Goal: Task Accomplishment & Management: Manage account settings

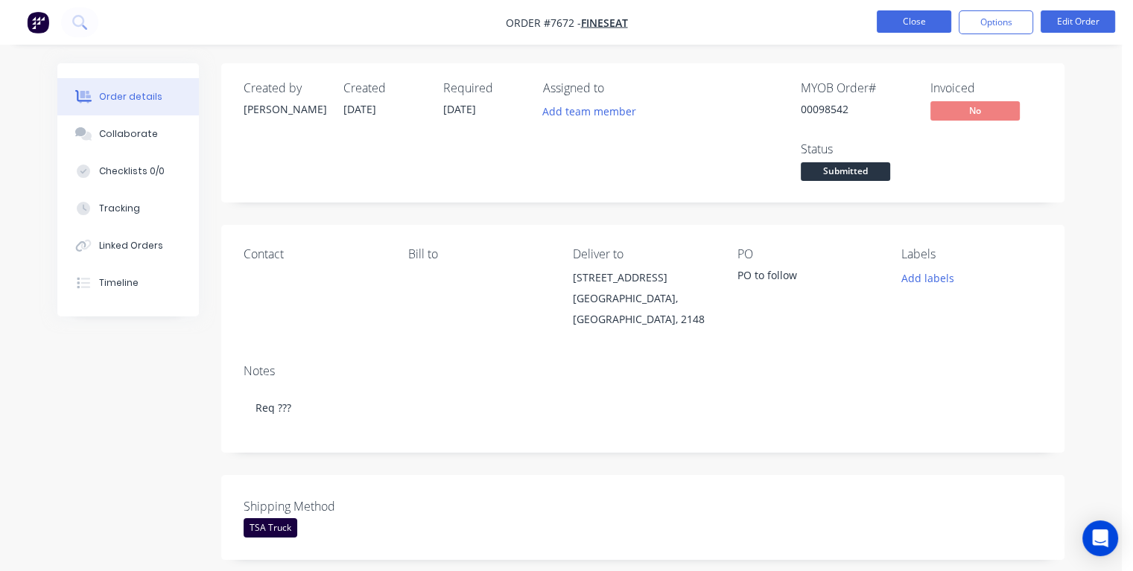
click at [917, 13] on button "Close" at bounding box center [914, 21] width 74 height 22
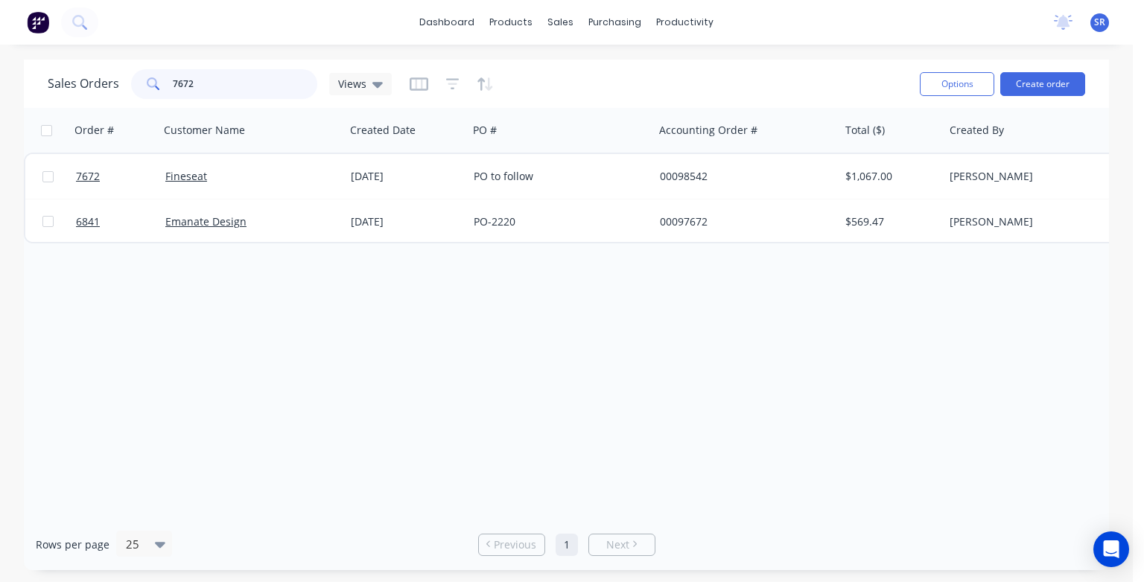
drag, startPoint x: 214, startPoint y: 77, endPoint x: 133, endPoint y: 84, distance: 81.5
click at [133, 84] on div "7672" at bounding box center [224, 84] width 186 height 30
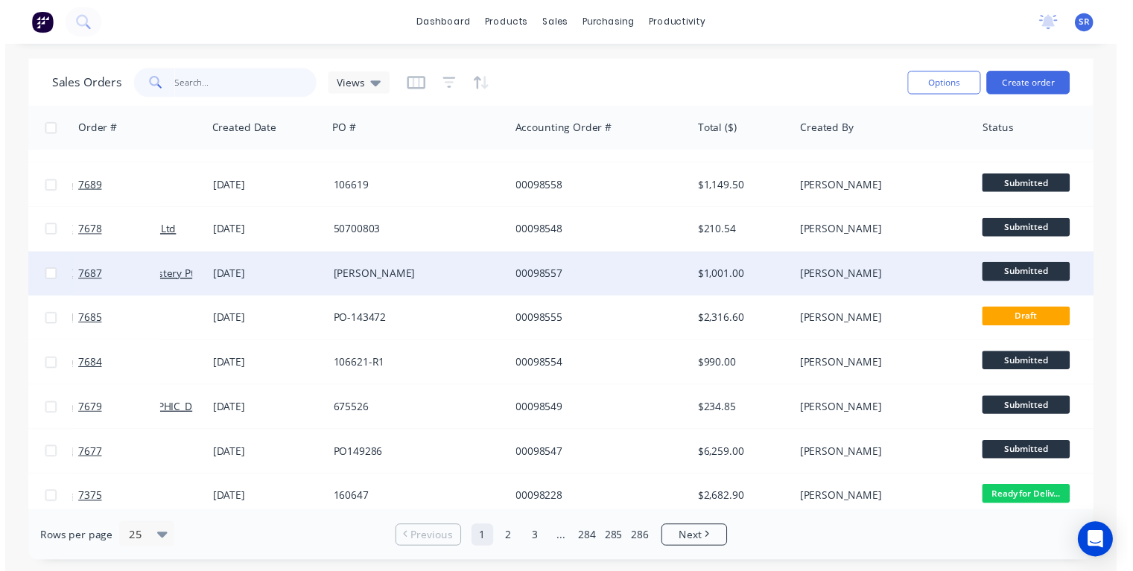
scroll to position [670, 139]
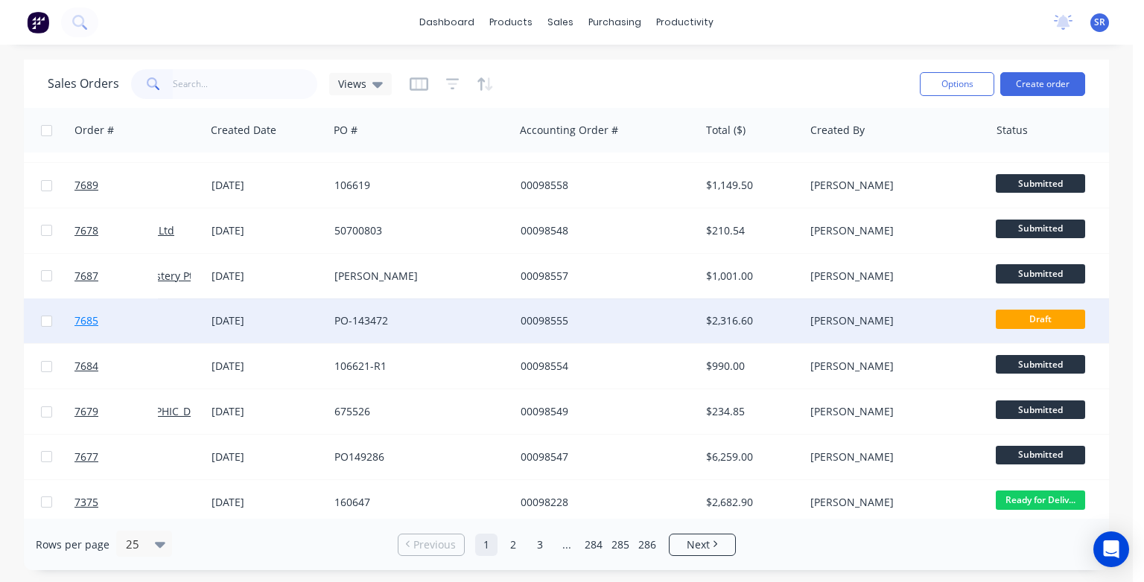
click at [95, 322] on span "7685" at bounding box center [86, 321] width 24 height 15
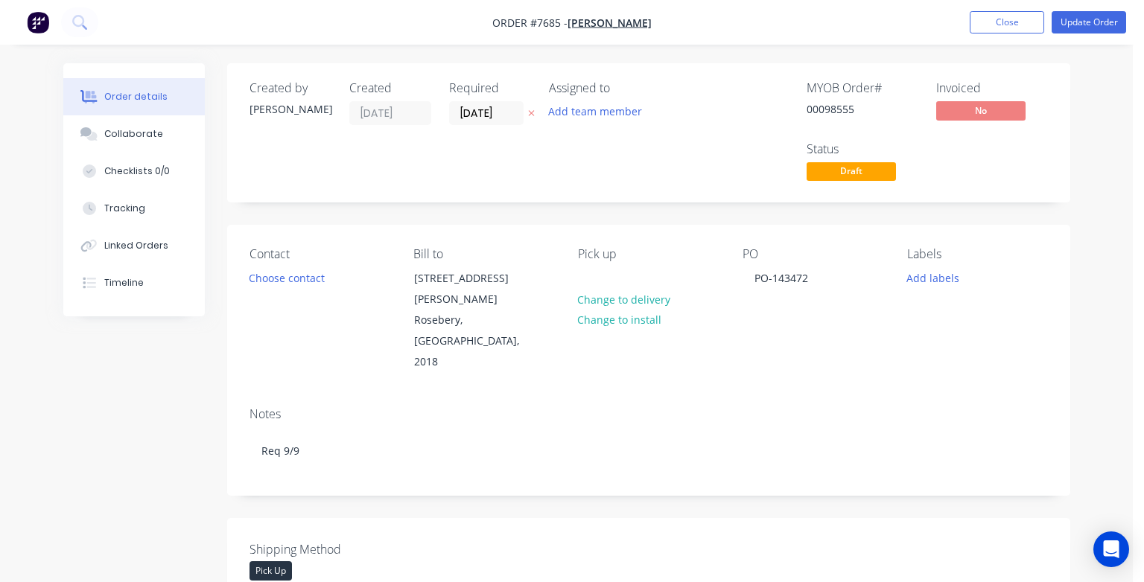
type input "$1,053.00"
type input "$2,106.00"
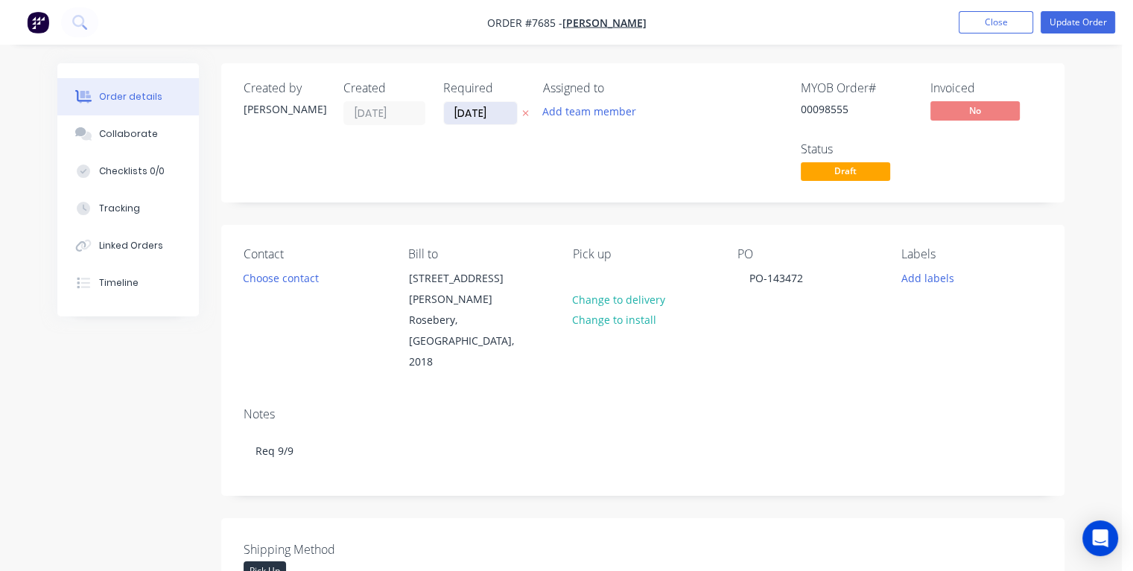
drag, startPoint x: 492, startPoint y: 112, endPoint x: 443, endPoint y: 116, distance: 49.4
click at [444, 115] on input "[DATE]" at bounding box center [480, 113] width 73 height 22
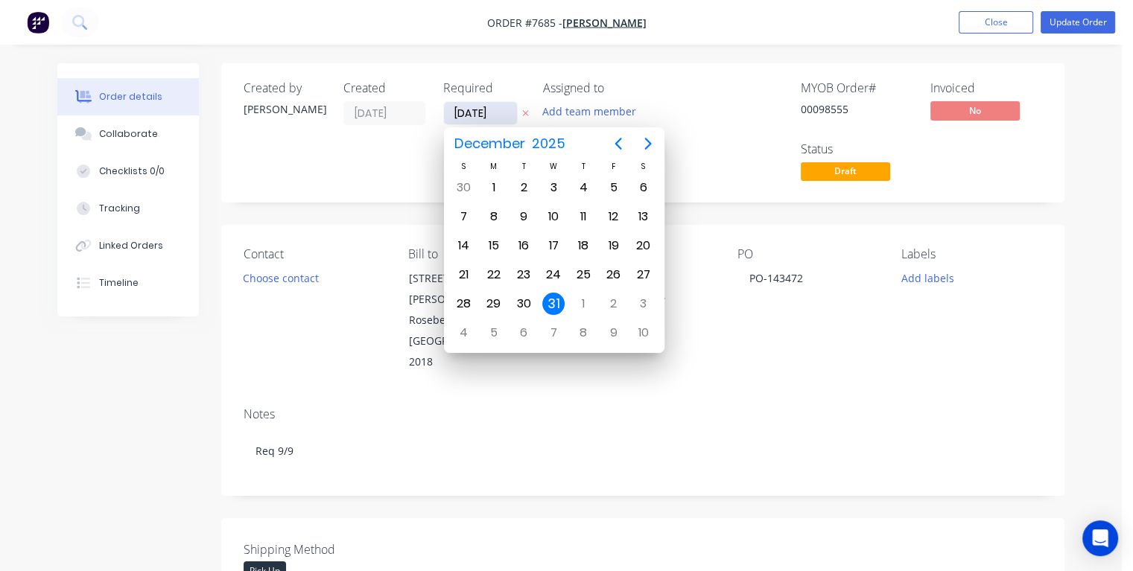
type input "[DATE]"
click at [554, 186] on div "3" at bounding box center [553, 187] width 22 height 22
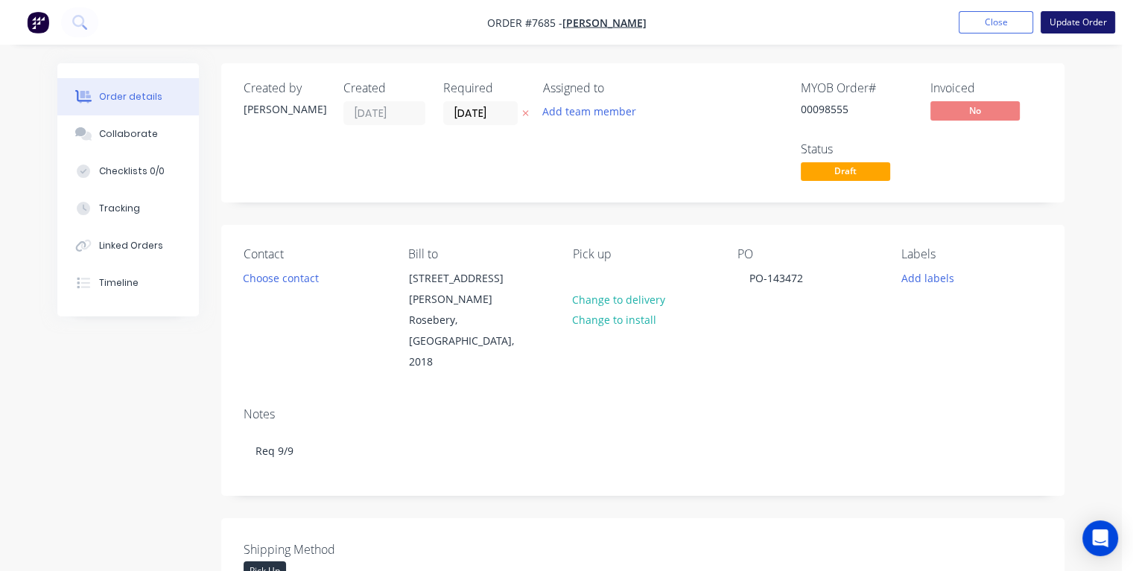
click at [1073, 19] on button "Update Order" at bounding box center [1077, 22] width 74 height 22
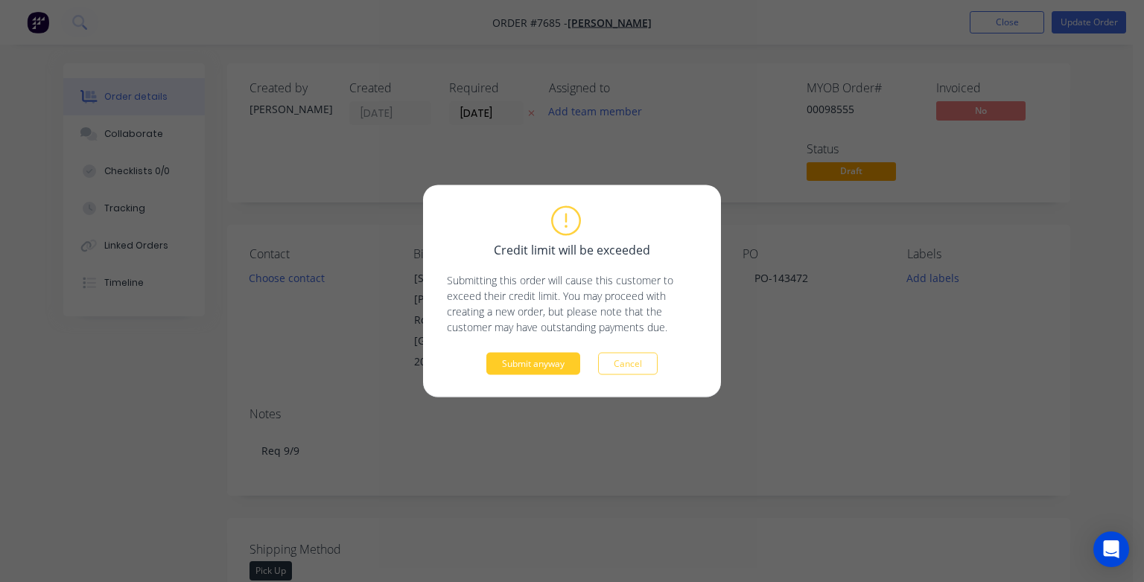
click at [521, 362] on button "Submit anyway" at bounding box center [533, 364] width 94 height 22
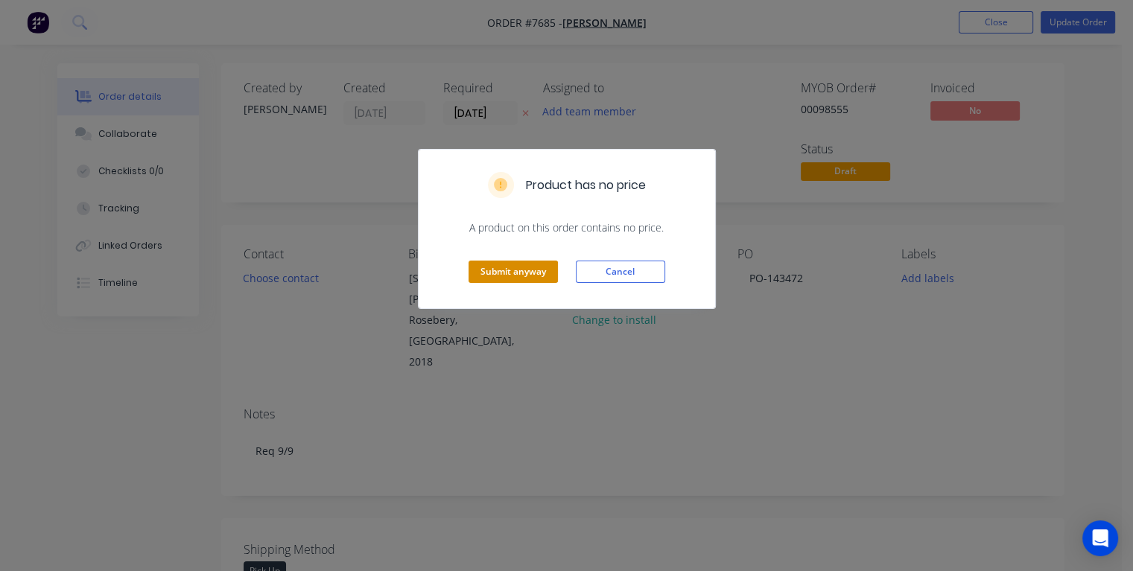
click at [503, 273] on button "Submit anyway" at bounding box center [512, 272] width 89 height 22
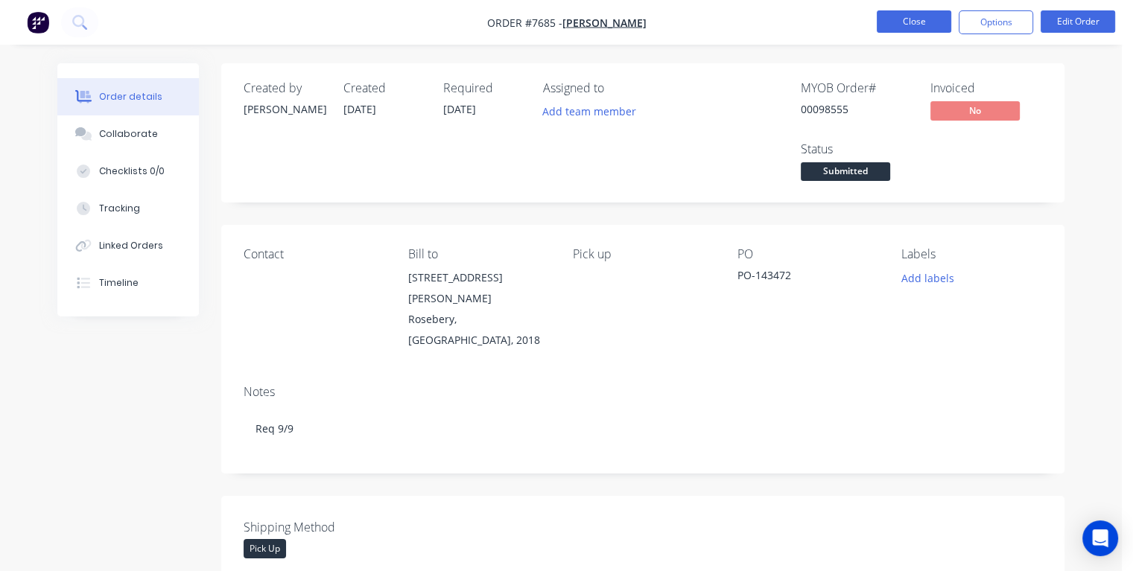
click at [905, 19] on button "Close" at bounding box center [914, 21] width 74 height 22
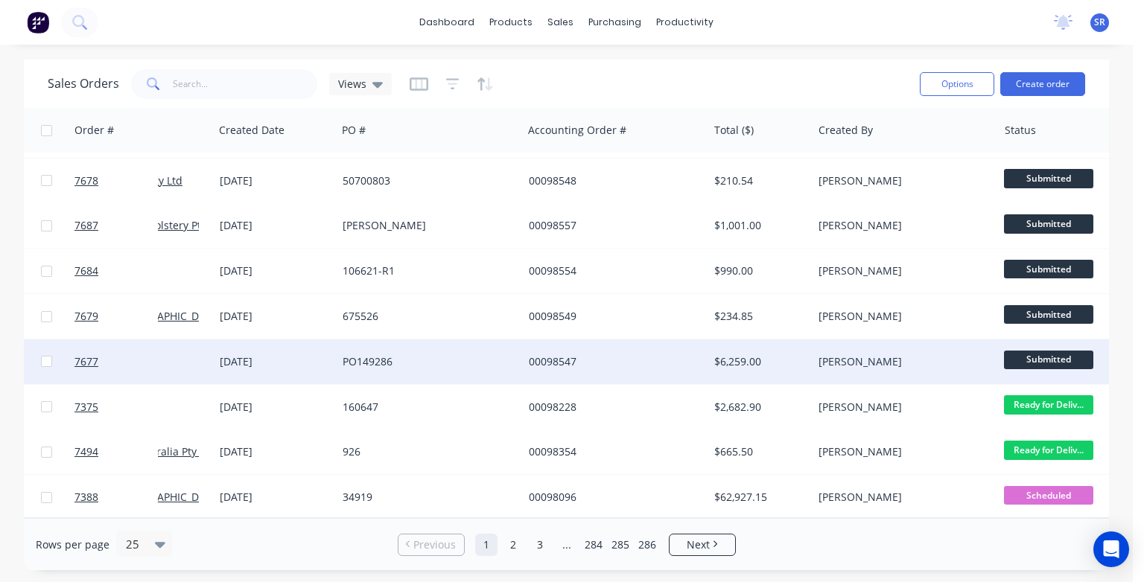
scroll to position [772, 131]
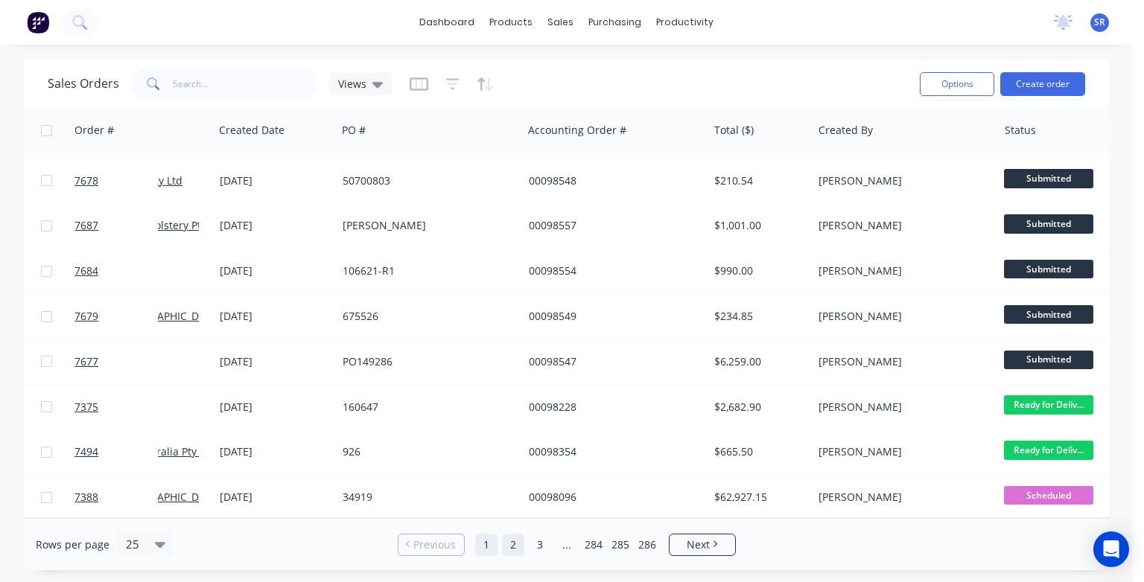
click at [515, 547] on link "2" at bounding box center [513, 545] width 22 height 22
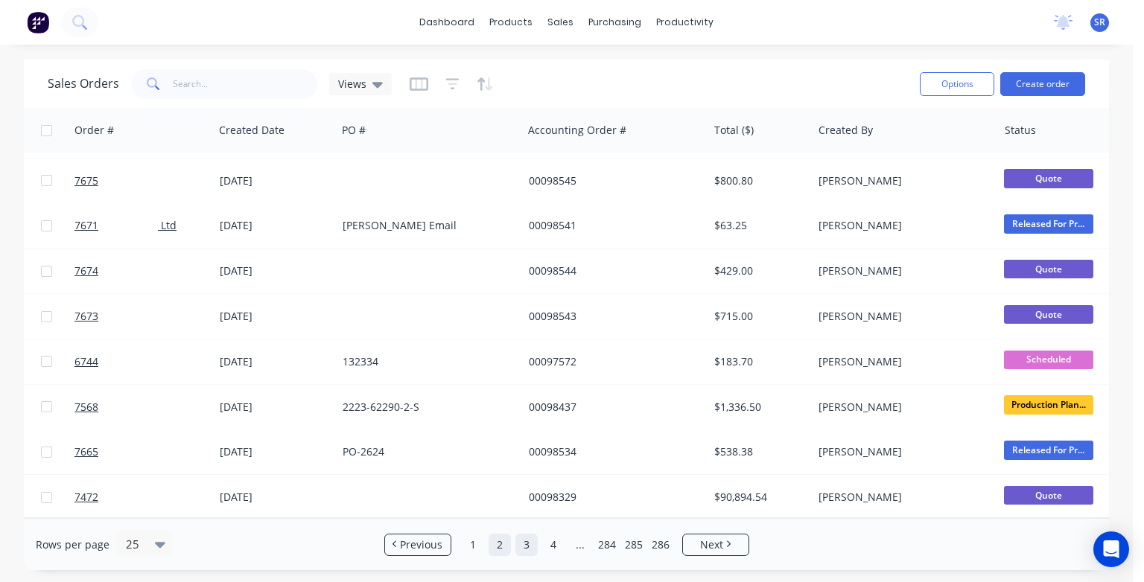
click at [521, 549] on link "3" at bounding box center [526, 545] width 22 height 22
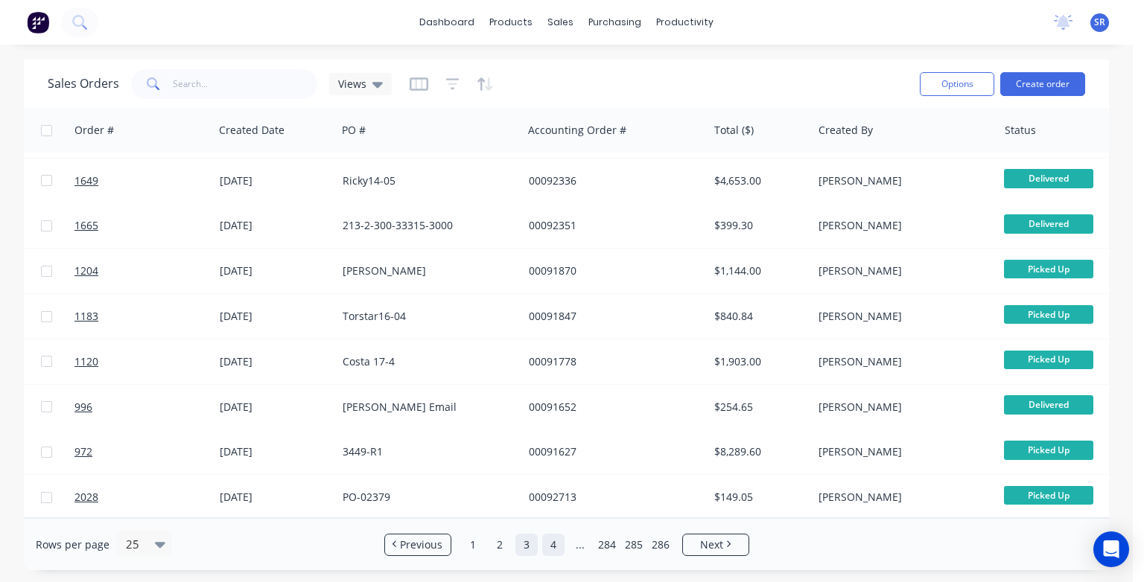
click at [556, 543] on link "4" at bounding box center [553, 545] width 22 height 22
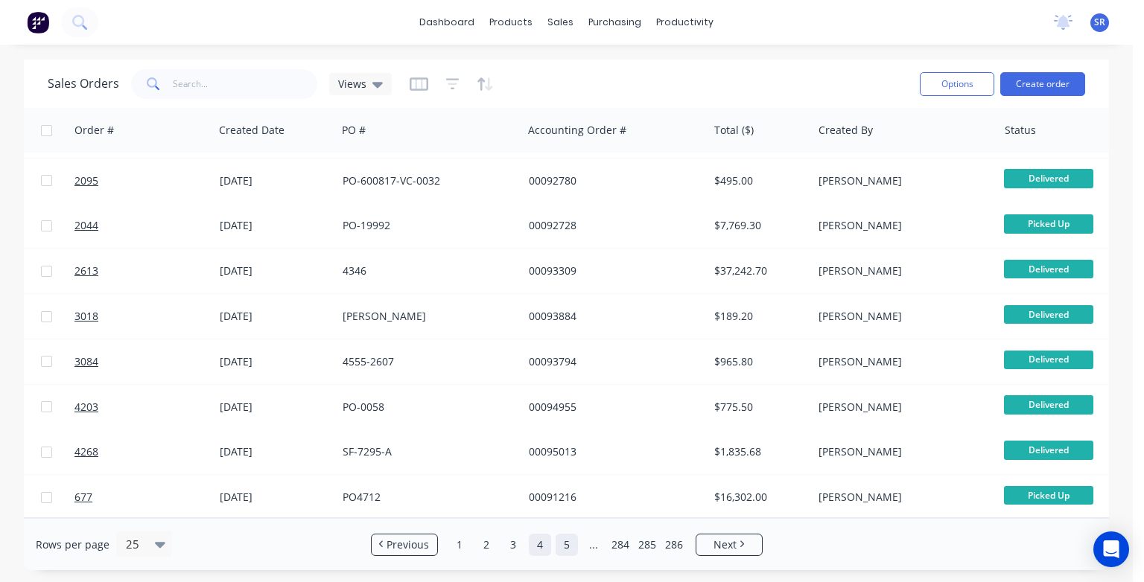
click at [569, 548] on link "5" at bounding box center [567, 545] width 22 height 22
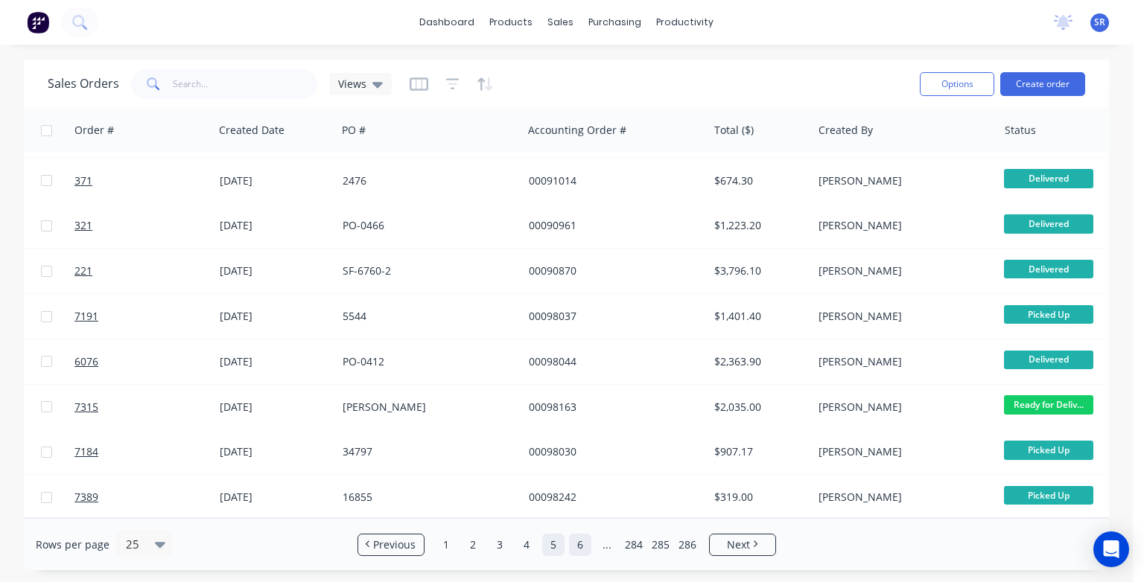
click at [583, 545] on link "6" at bounding box center [580, 545] width 22 height 22
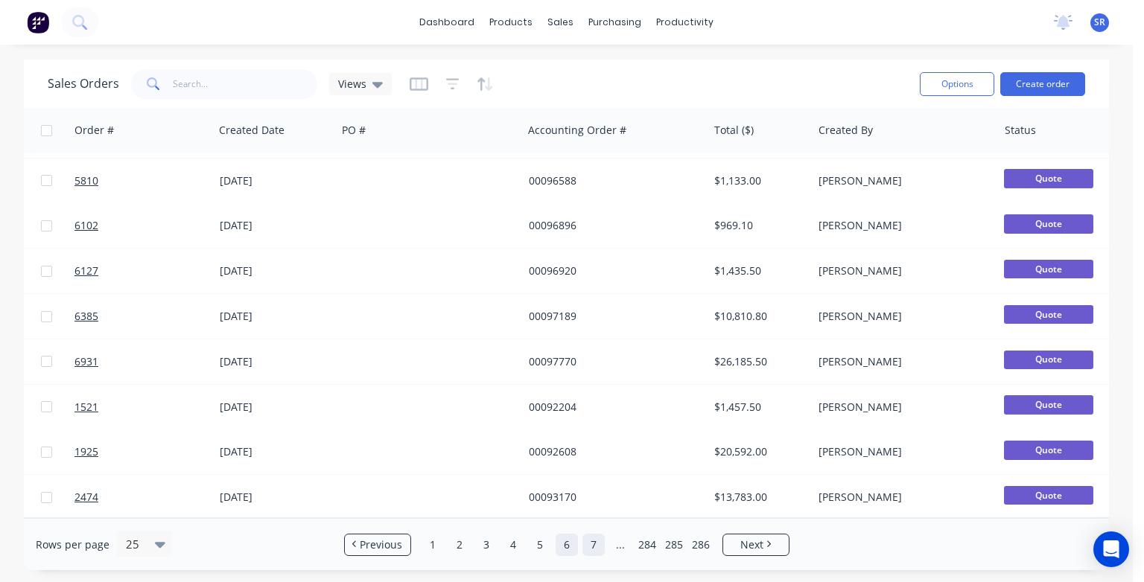
click at [590, 547] on link "7" at bounding box center [593, 545] width 22 height 22
click at [594, 544] on link "8" at bounding box center [593, 545] width 22 height 22
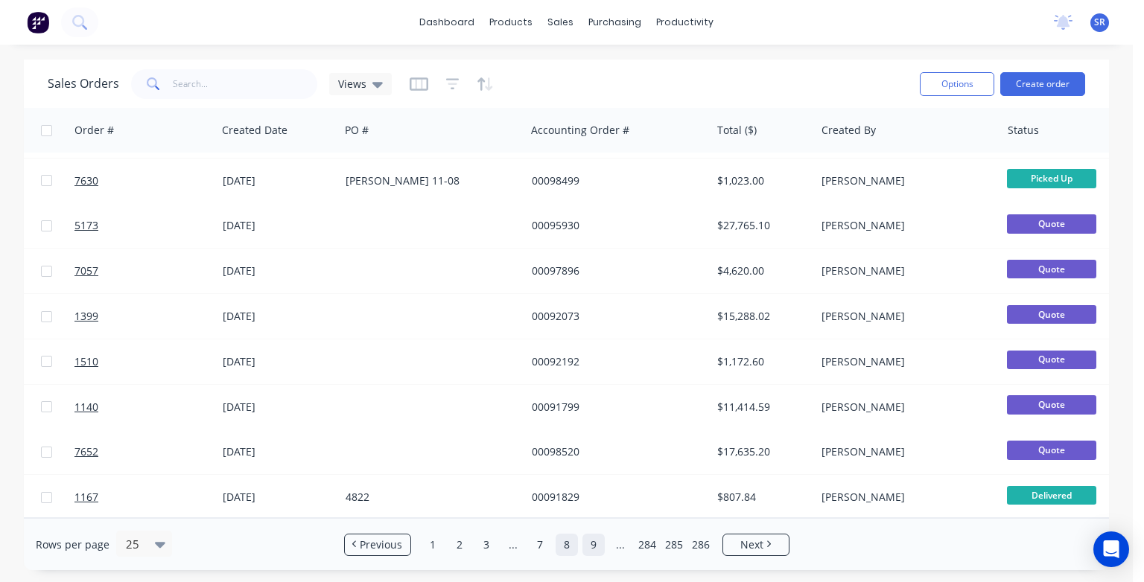
click at [597, 545] on link "9" at bounding box center [593, 545] width 22 height 22
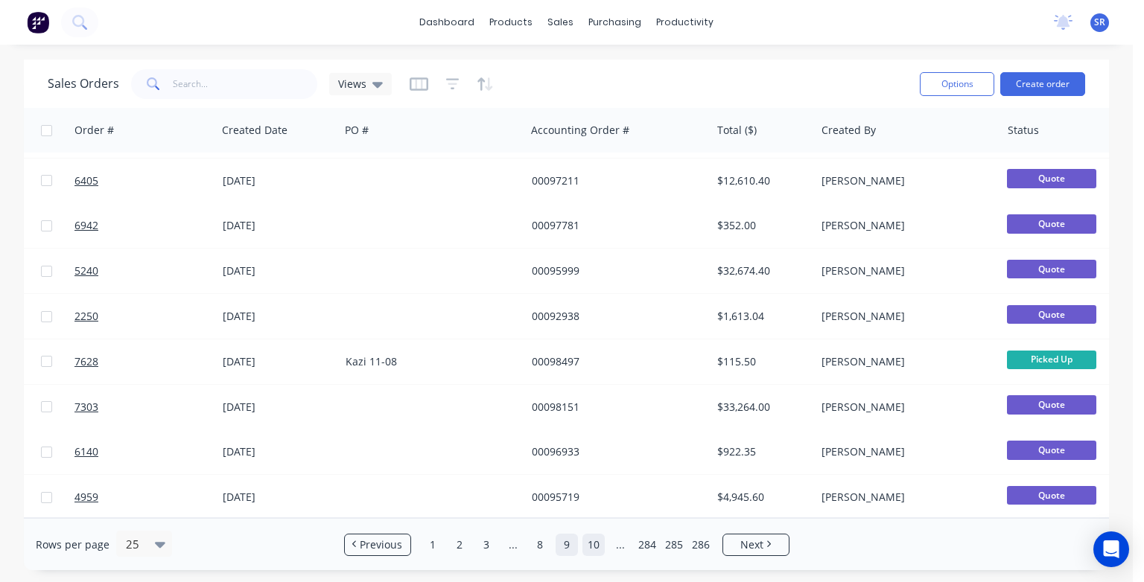
click at [594, 550] on link "10" at bounding box center [593, 545] width 22 height 22
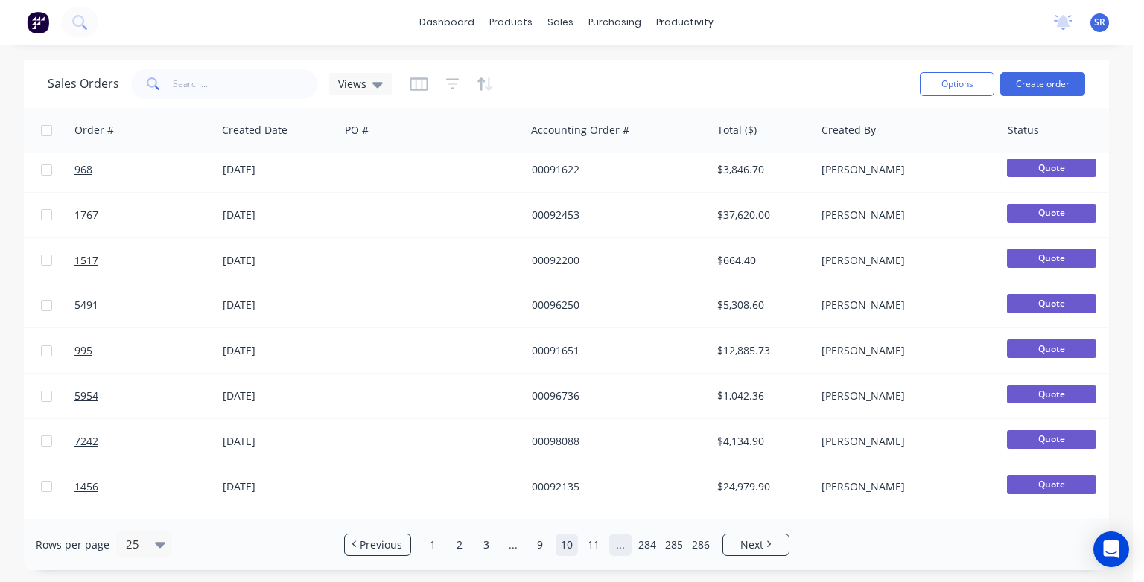
scroll to position [0, 0]
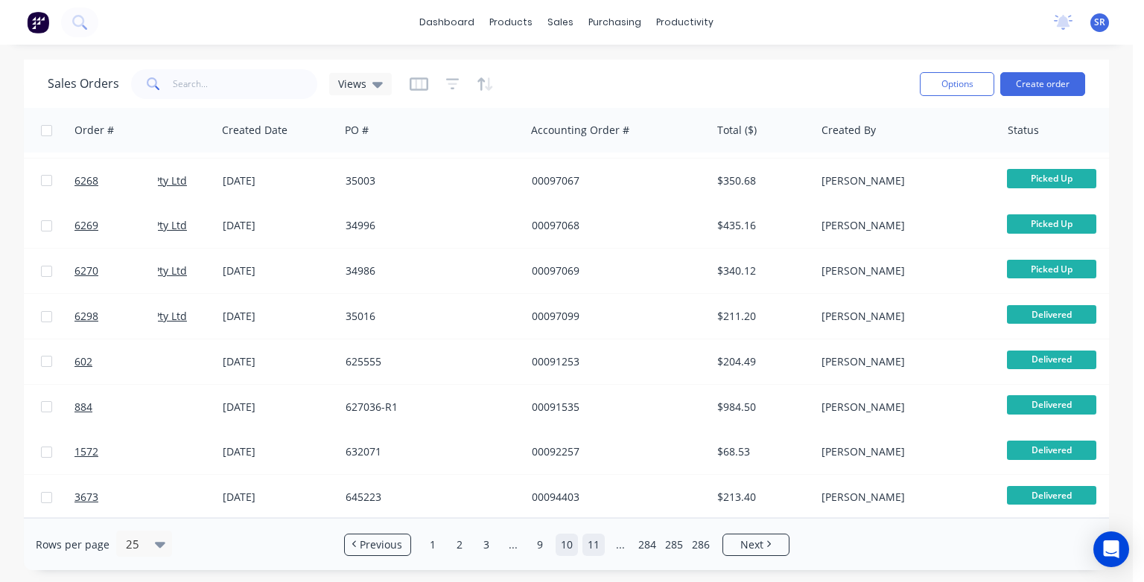
click at [594, 546] on link "11" at bounding box center [593, 545] width 22 height 22
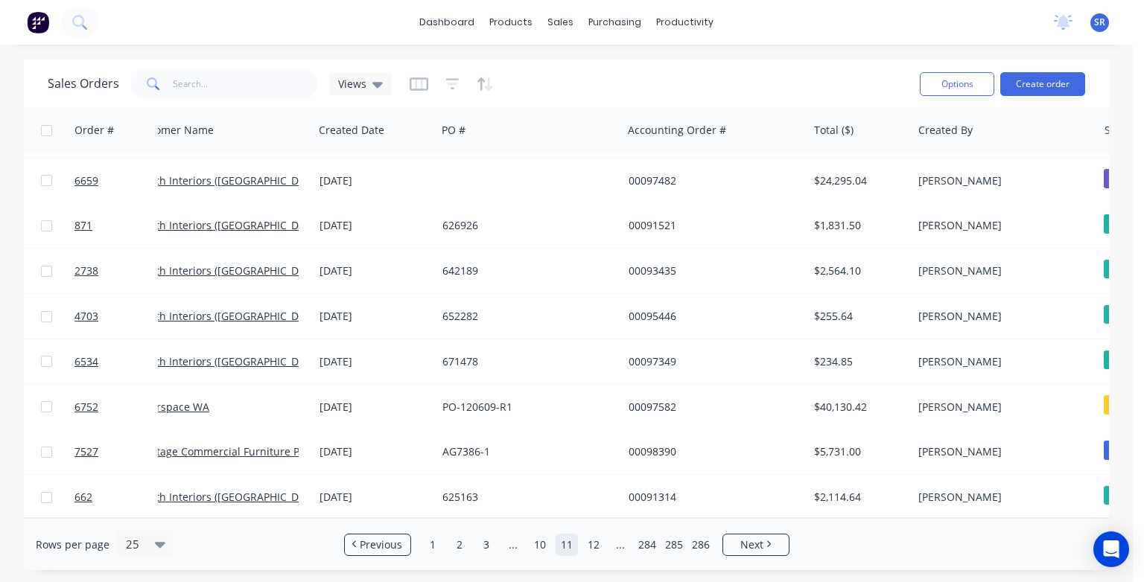
scroll to position [772, 15]
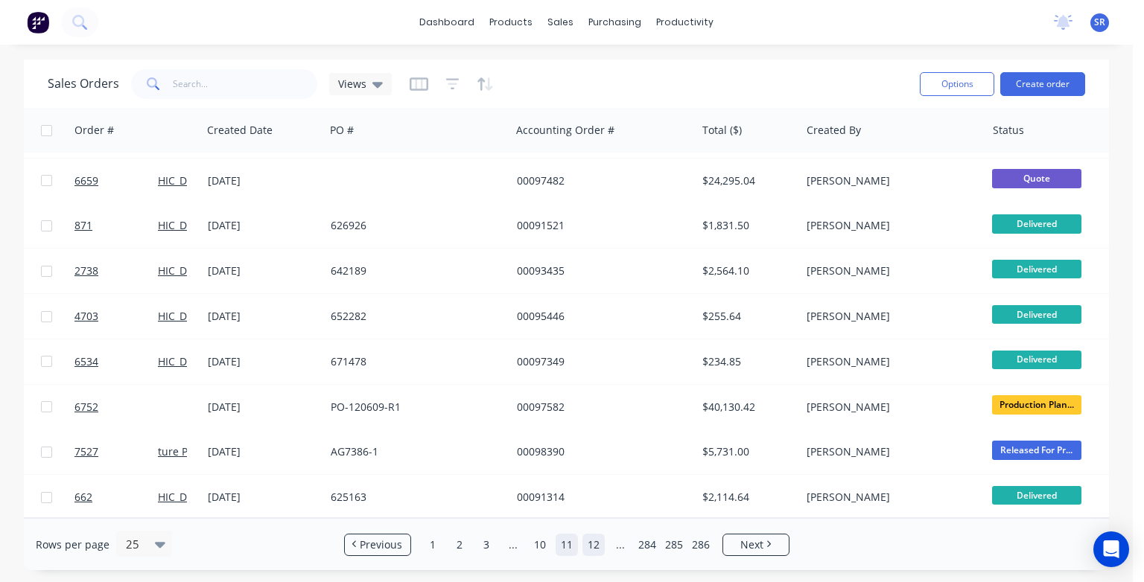
click at [596, 541] on link "12" at bounding box center [593, 545] width 22 height 22
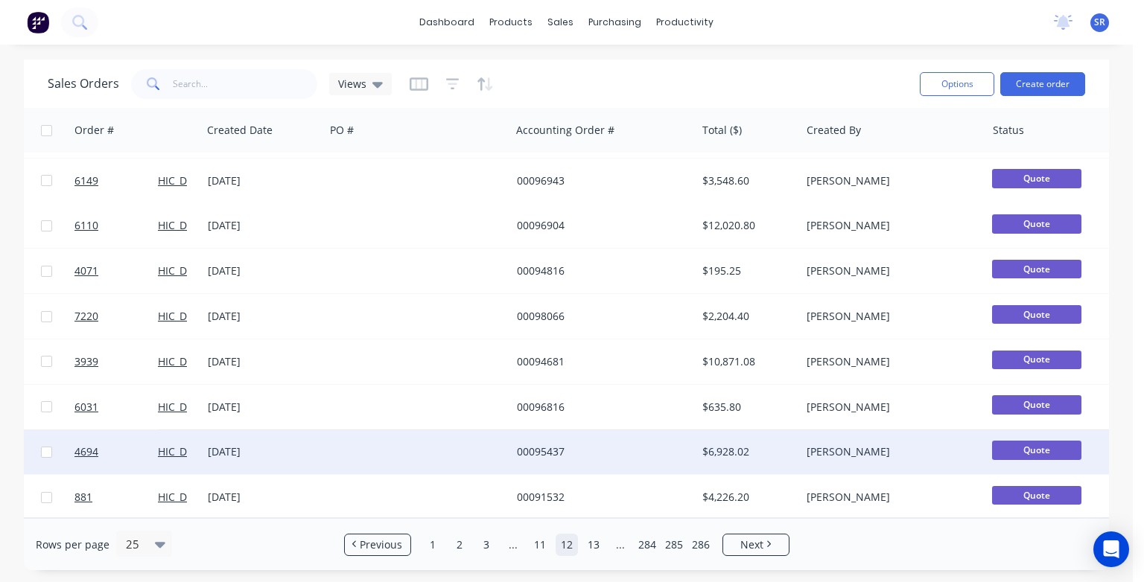
scroll to position [772, 143]
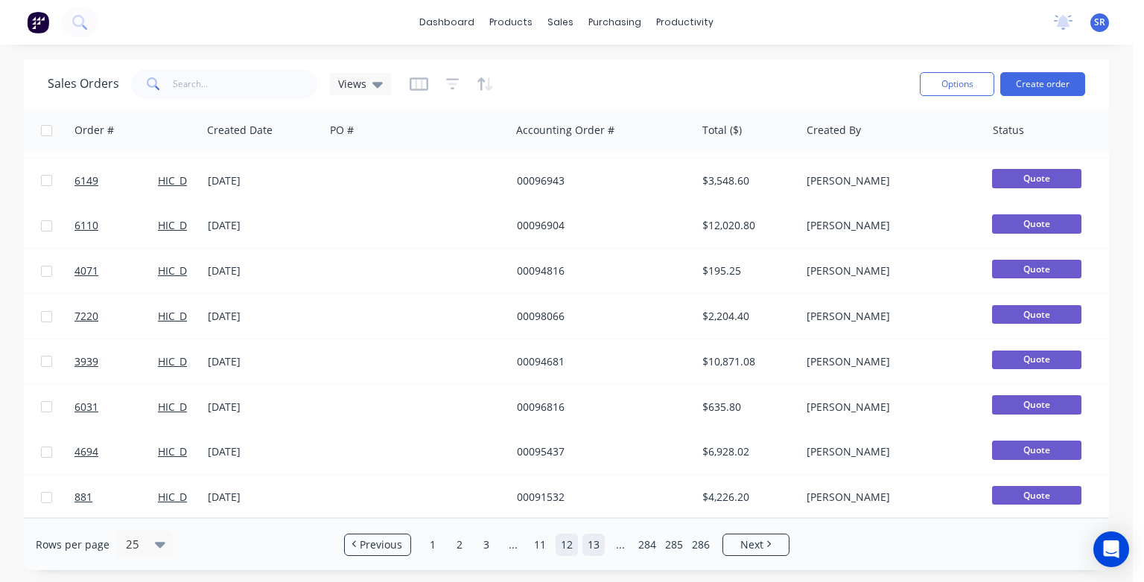
click at [588, 541] on link "13" at bounding box center [593, 545] width 22 height 22
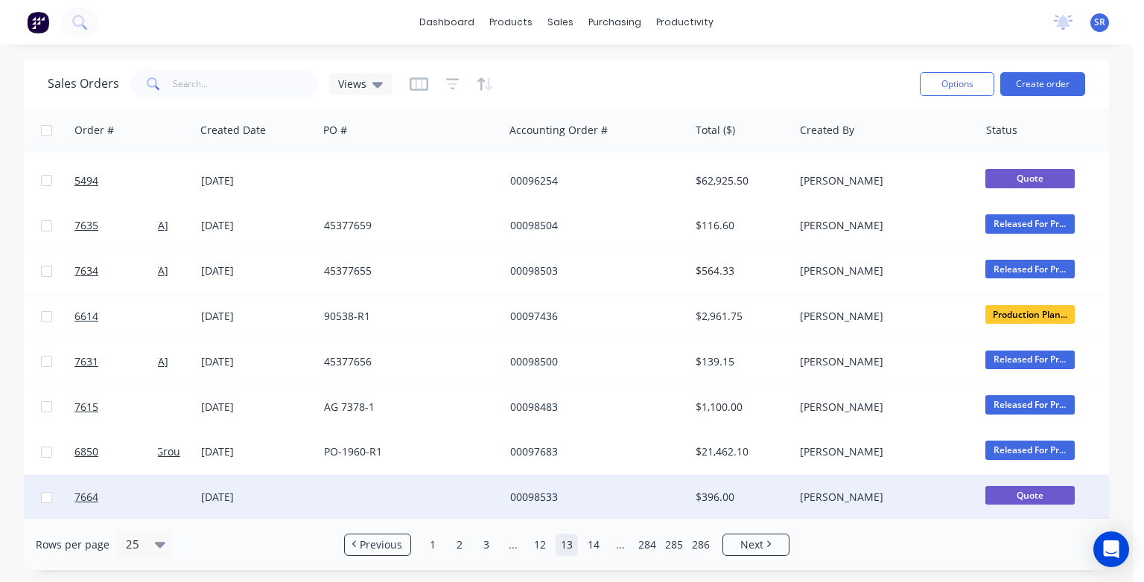
scroll to position [772, 152]
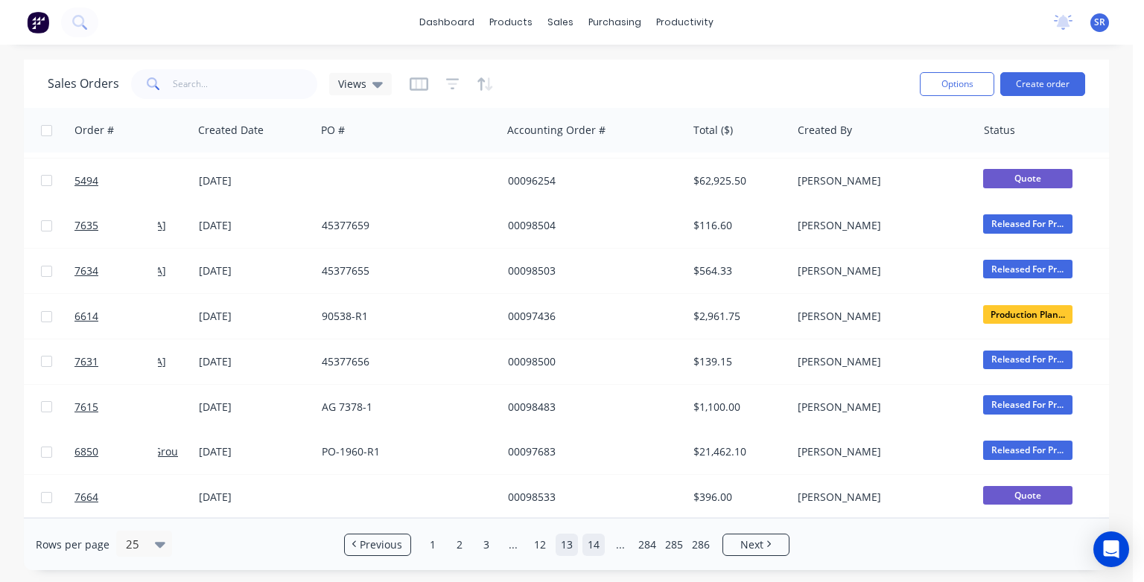
click at [596, 544] on link "14" at bounding box center [593, 545] width 22 height 22
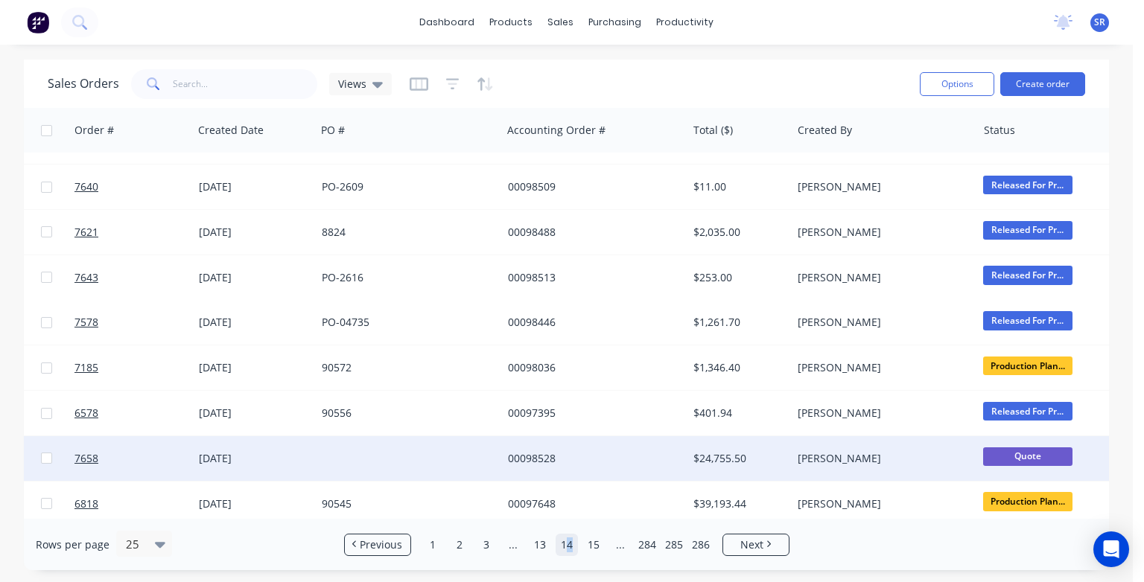
scroll to position [298, 152]
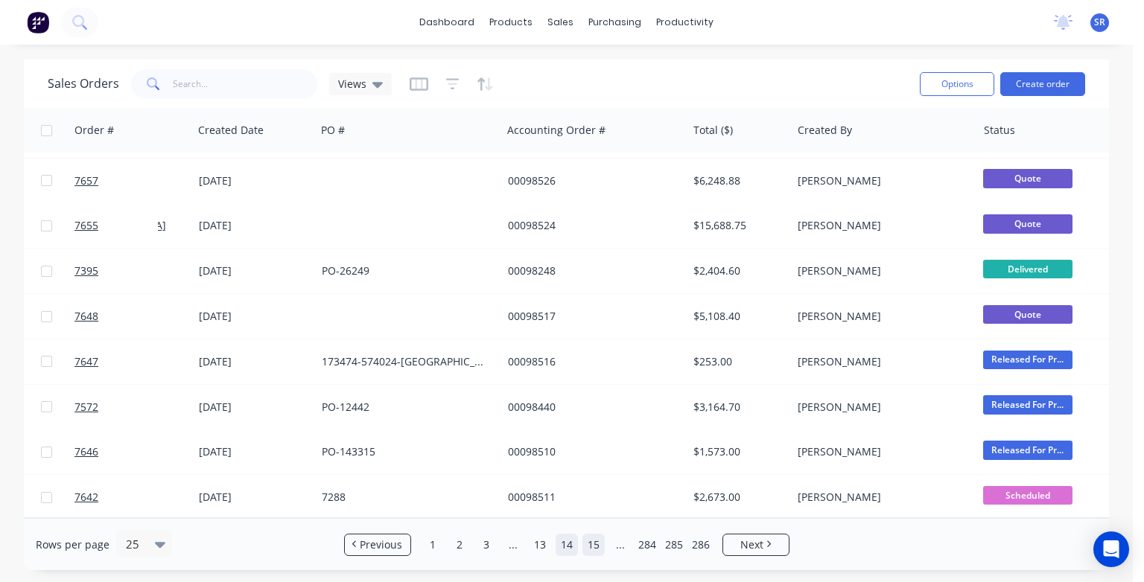
click at [593, 547] on link "15" at bounding box center [593, 545] width 22 height 22
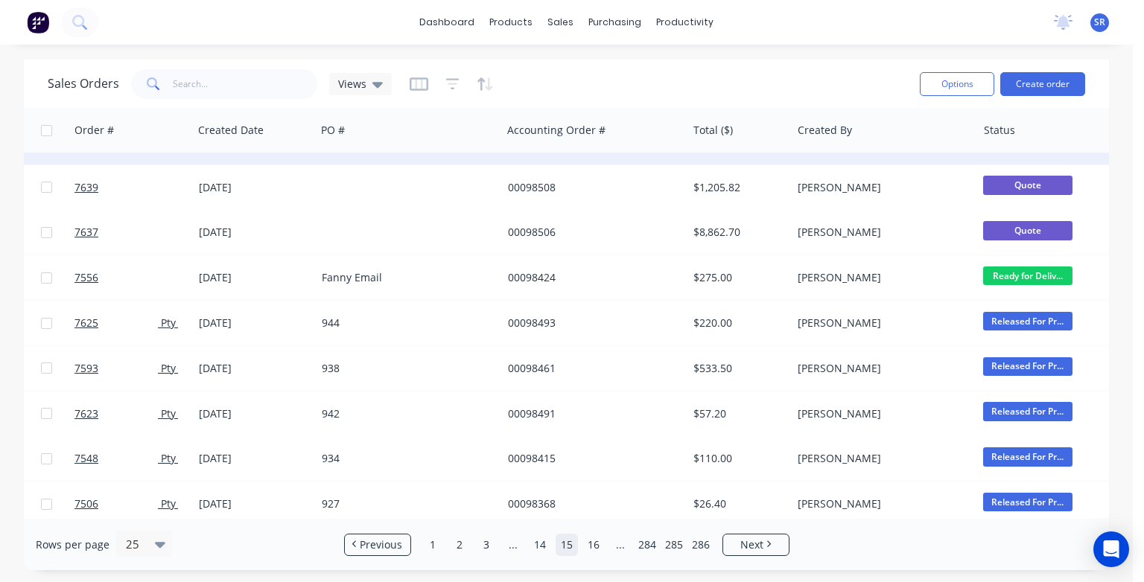
scroll to position [772, 152]
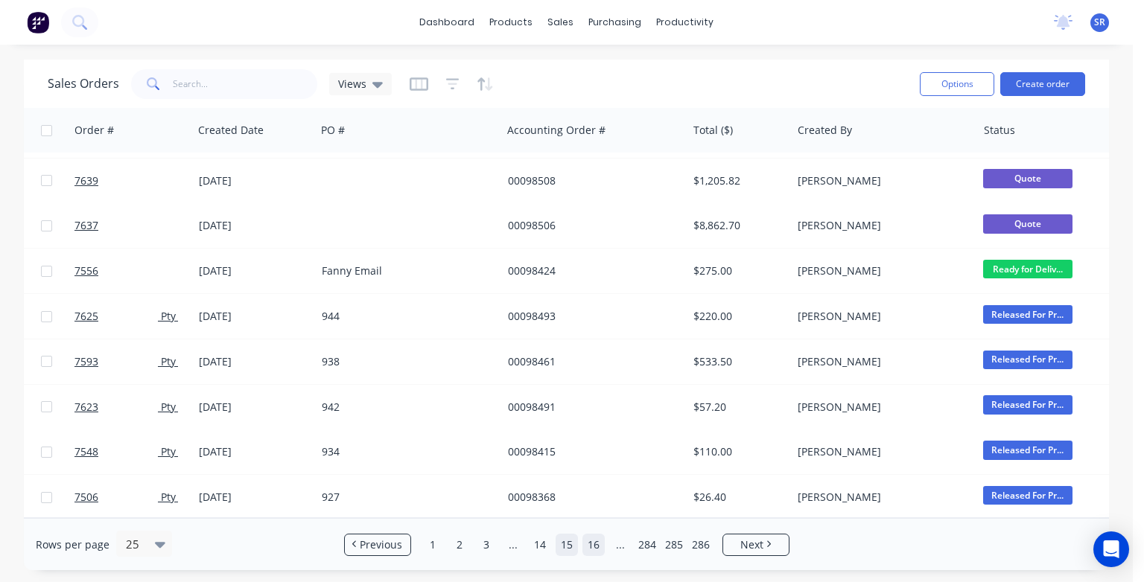
click at [591, 547] on link "16" at bounding box center [593, 545] width 22 height 22
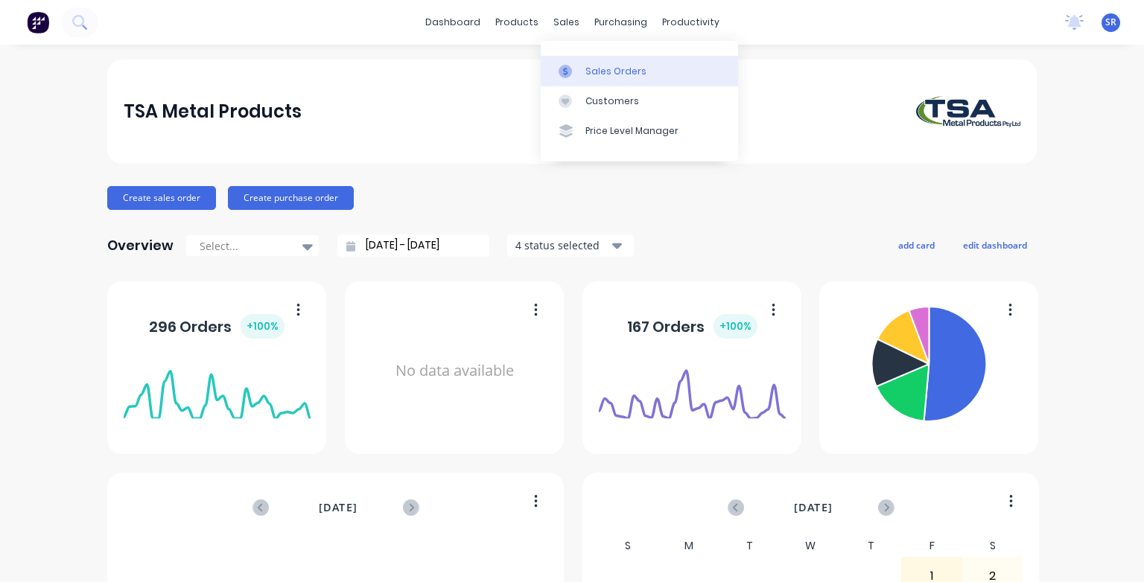
click at [575, 67] on div at bounding box center [570, 71] width 22 height 13
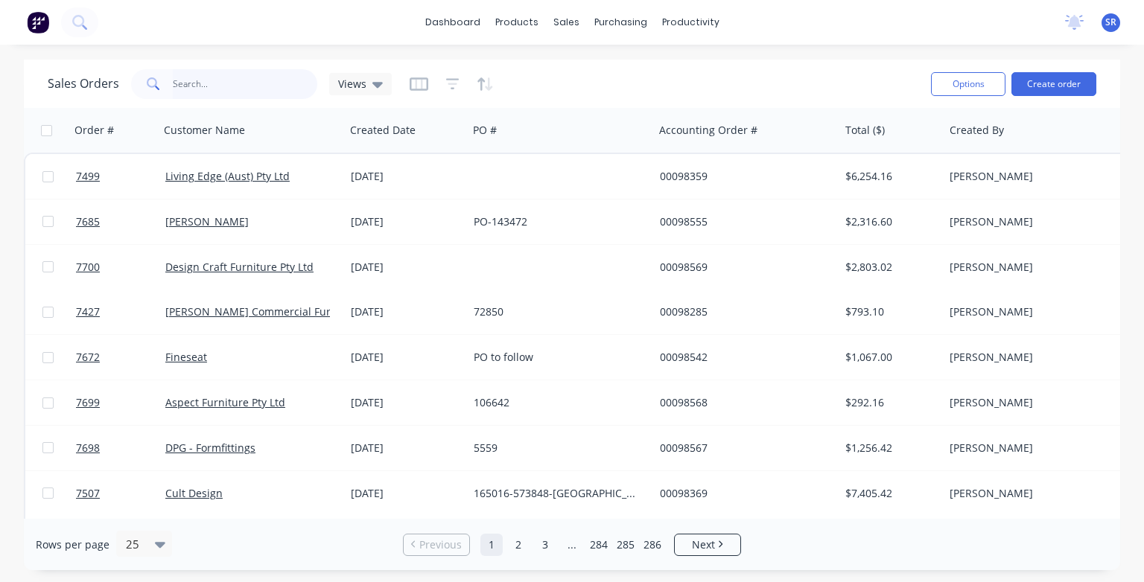
click at [185, 82] on input "text" at bounding box center [245, 84] width 145 height 30
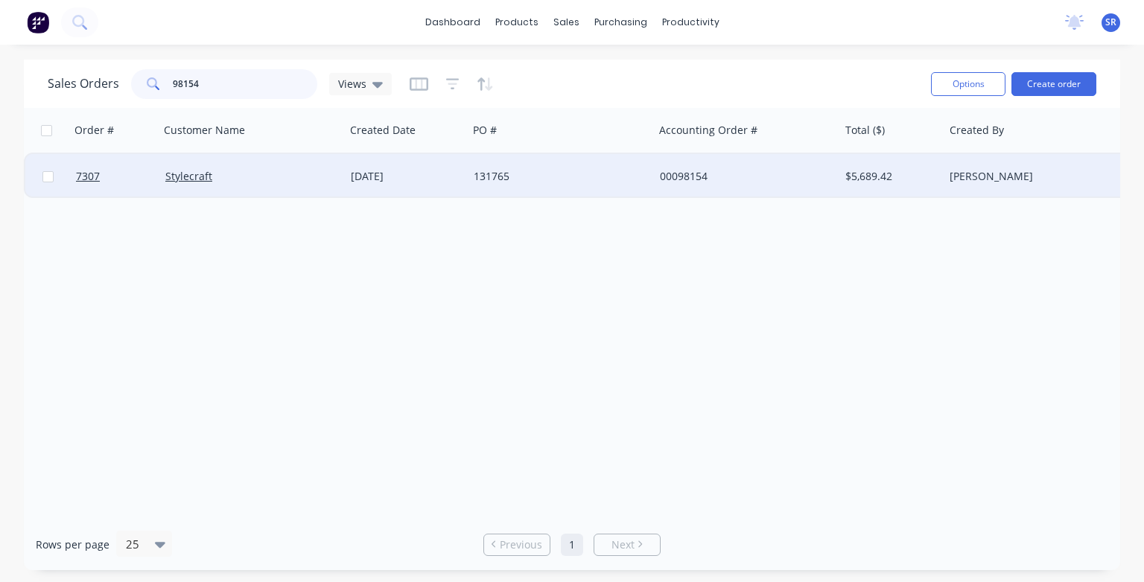
type input "98154"
click at [211, 177] on div "Stylecraft" at bounding box center [247, 176] width 165 height 15
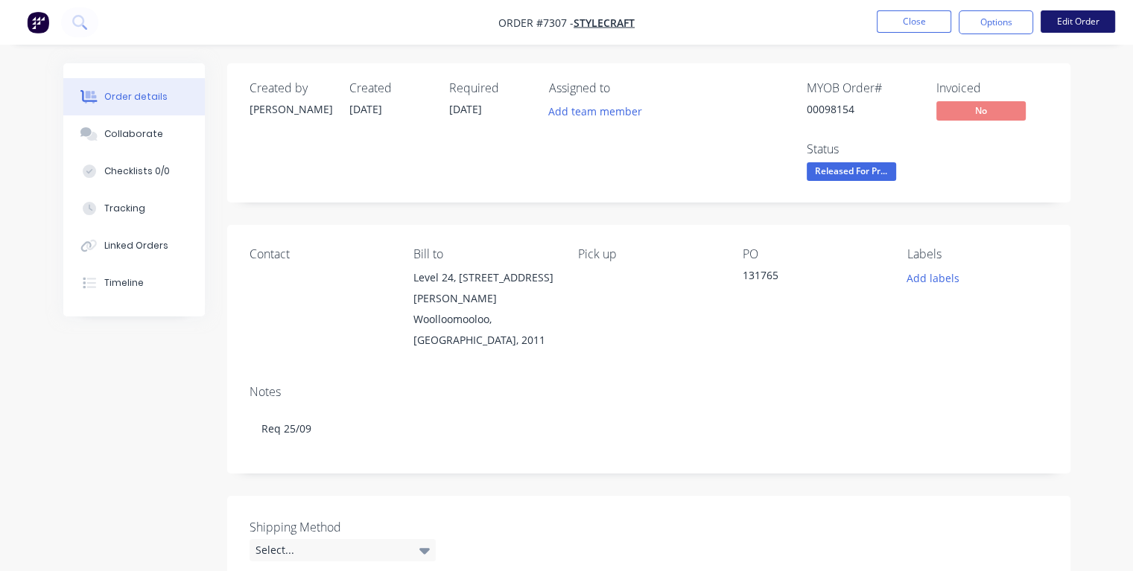
click at [1072, 24] on button "Edit Order" at bounding box center [1077, 21] width 74 height 22
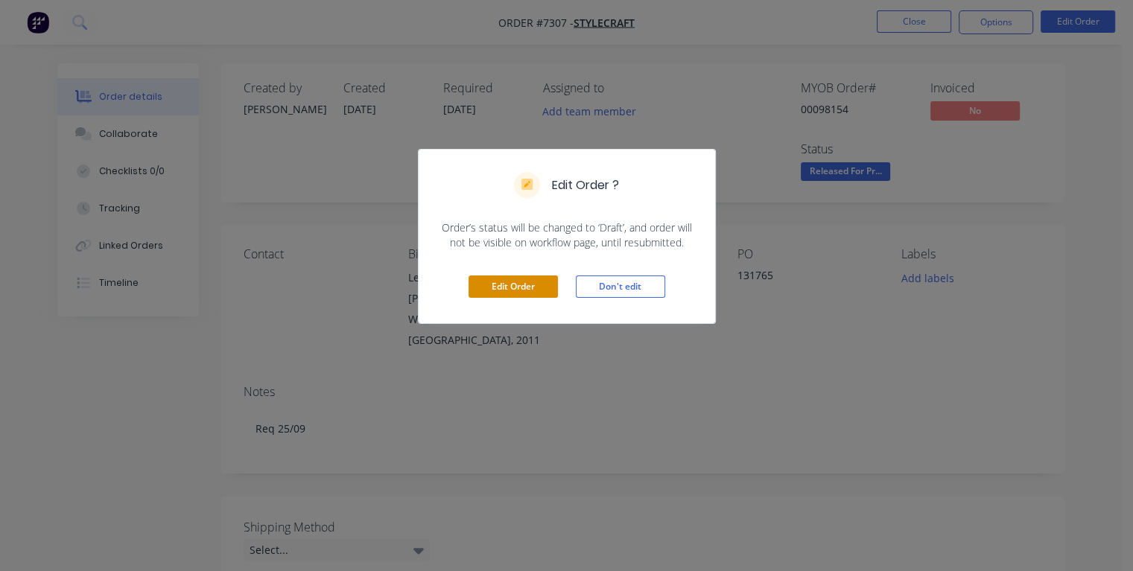
click at [500, 286] on button "Edit Order" at bounding box center [512, 287] width 89 height 22
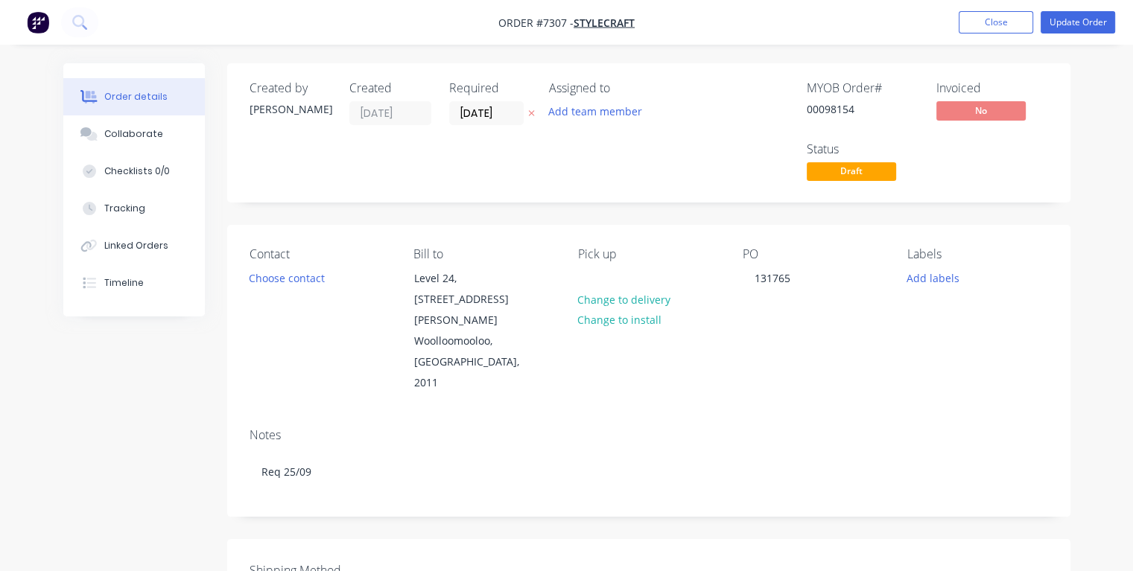
click at [428, 112] on div "Created by Allisa Created 16/07/25 Required 02/09/25 Assigned to Add team member" at bounding box center [473, 133] width 448 height 104
type input "19/09/25"
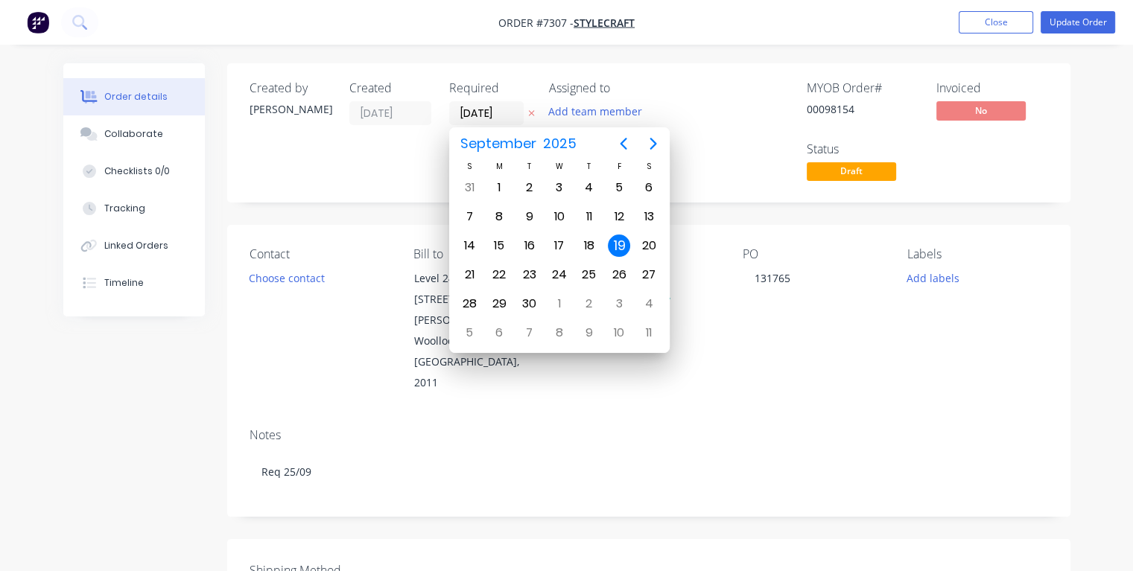
click at [622, 244] on div "19" at bounding box center [619, 246] width 22 height 22
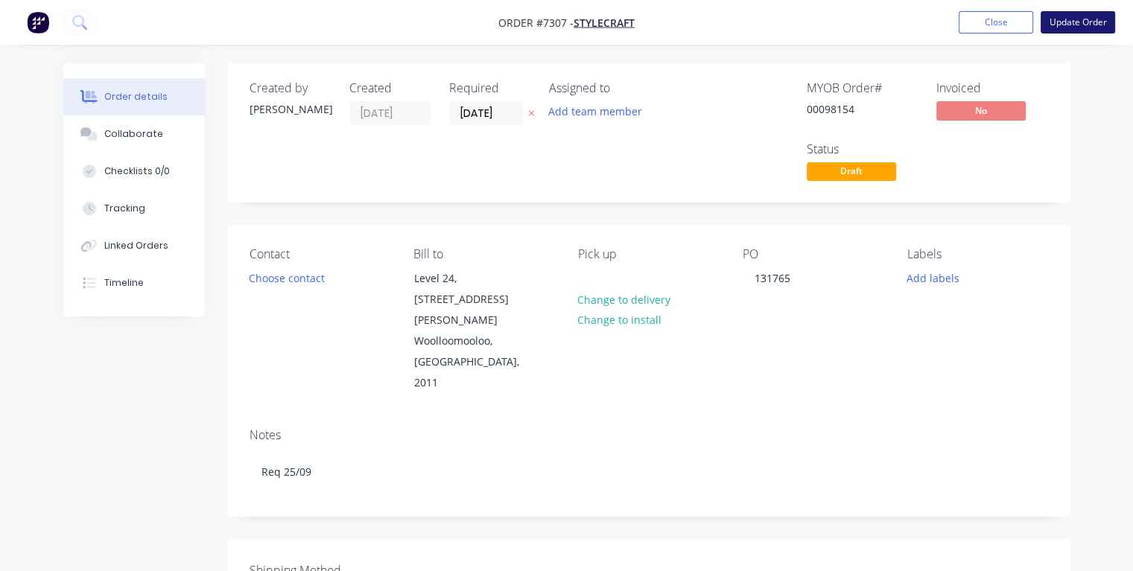
click at [1067, 28] on button "Update Order" at bounding box center [1077, 22] width 74 height 22
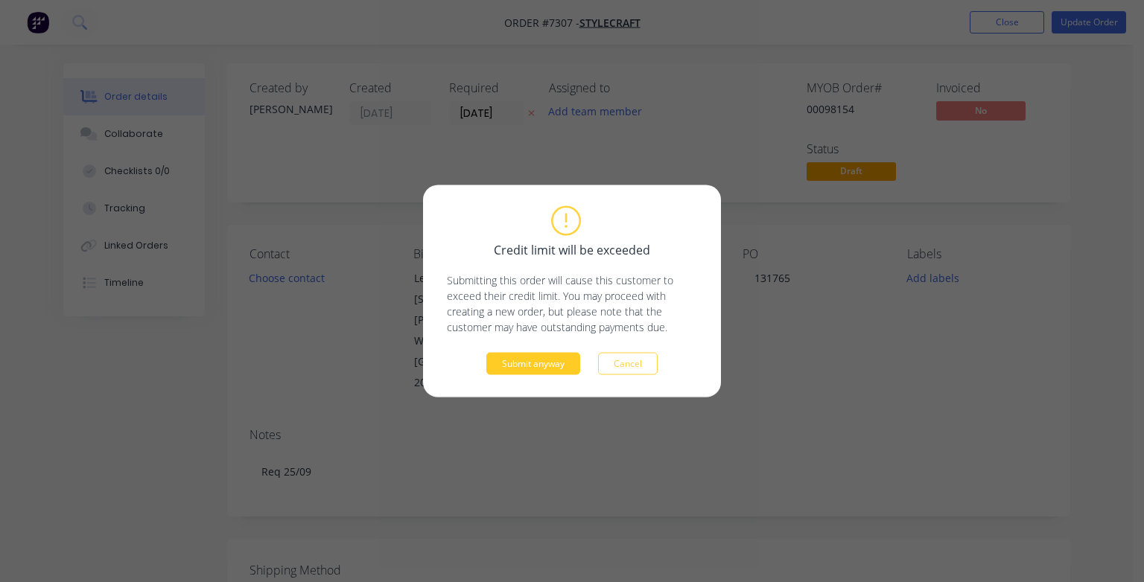
click at [517, 365] on button "Submit anyway" at bounding box center [533, 364] width 94 height 22
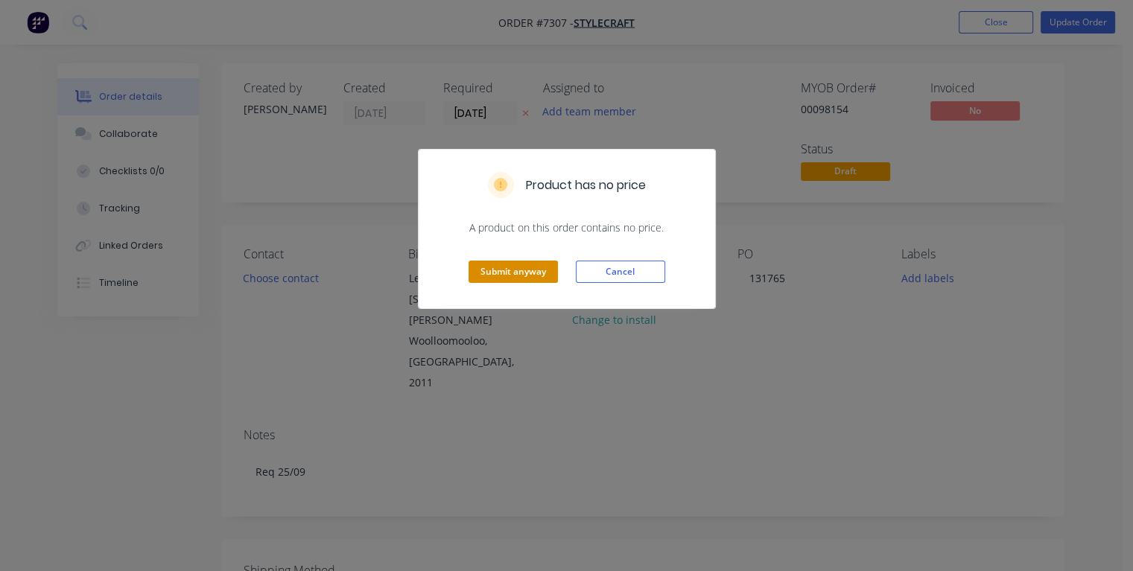
click at [508, 280] on button "Submit anyway" at bounding box center [512, 272] width 89 height 22
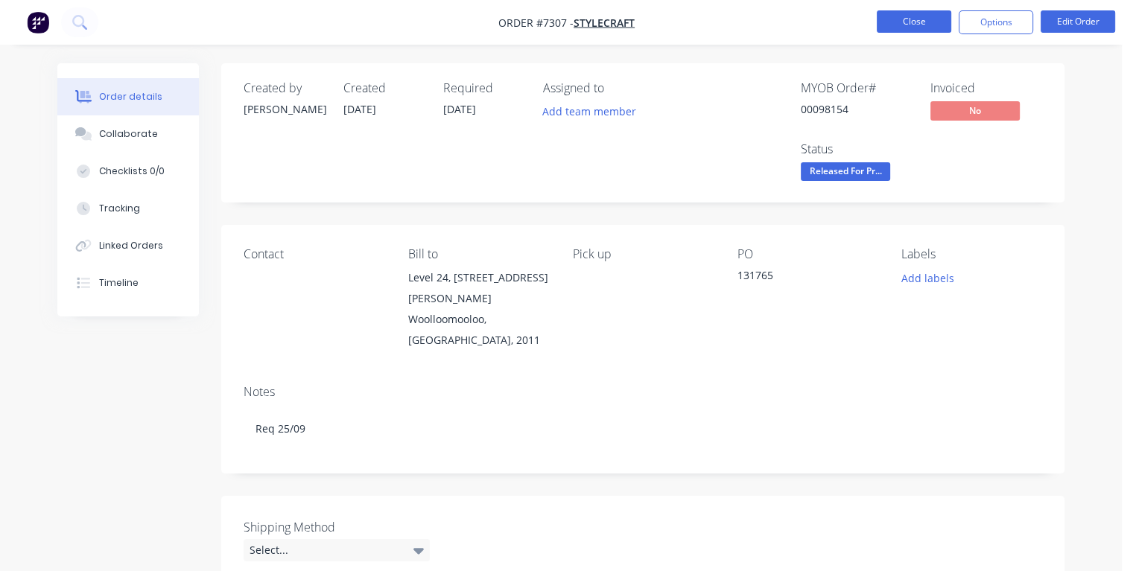
click at [909, 28] on button "Close" at bounding box center [914, 21] width 74 height 22
